Goal: Information Seeking & Learning: Learn about a topic

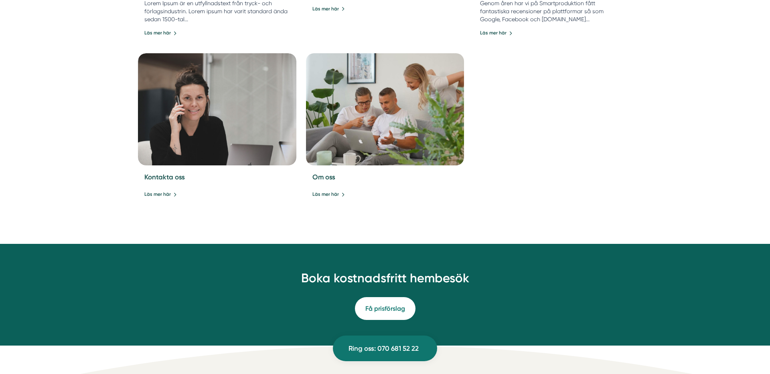
scroll to position [864, 0]
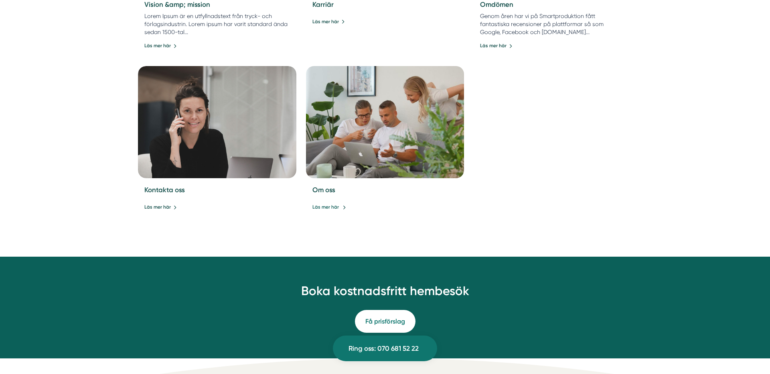
click at [336, 208] on link "Läs mer här" at bounding box center [329, 208] width 34 height 8
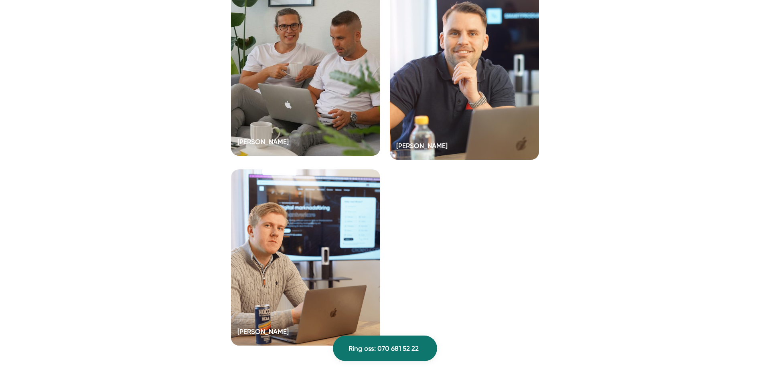
scroll to position [1677, 0]
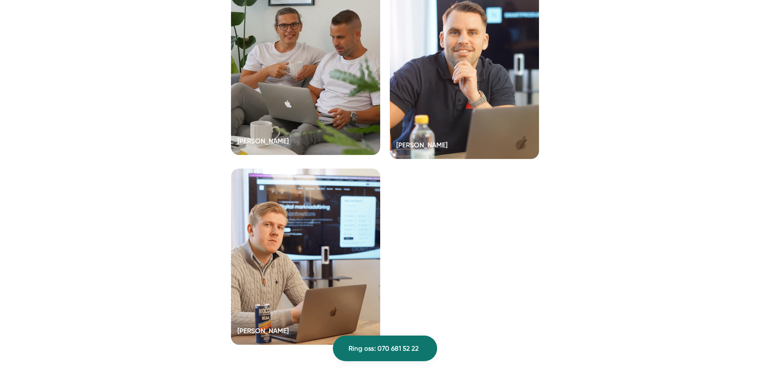
click at [291, 59] on div at bounding box center [305, 67] width 149 height 176
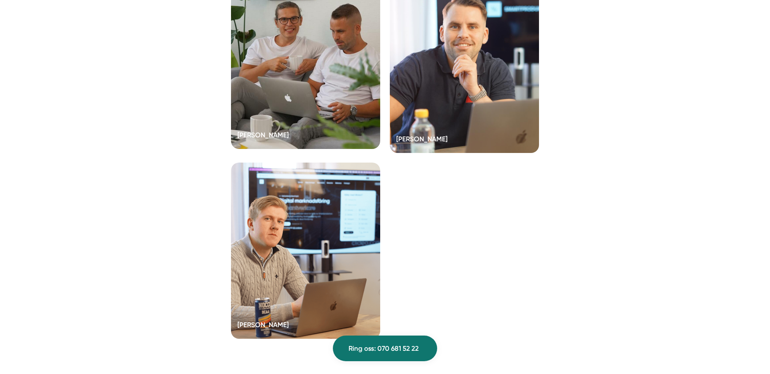
click at [332, 69] on div at bounding box center [305, 61] width 149 height 176
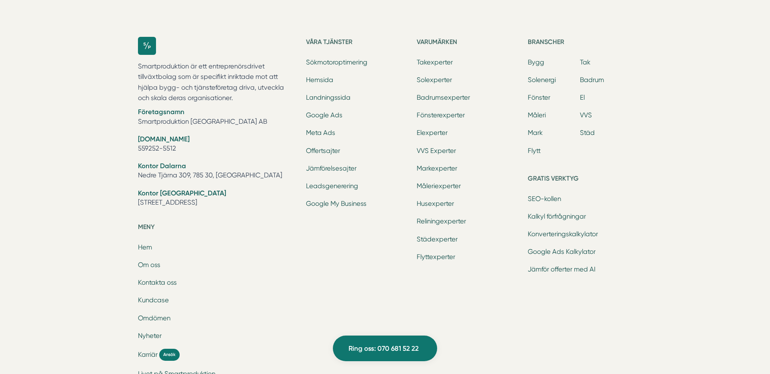
scroll to position [1682, 0]
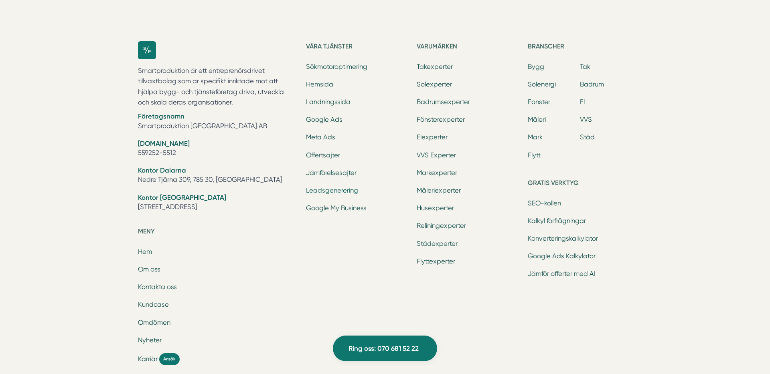
click at [329, 187] on link "Leadsgenerering" at bounding box center [332, 191] width 52 height 8
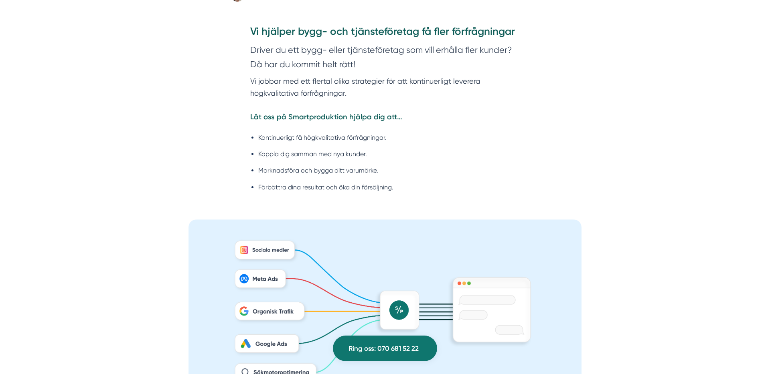
scroll to position [462, 0]
